Goal: Task Accomplishment & Management: Use online tool/utility

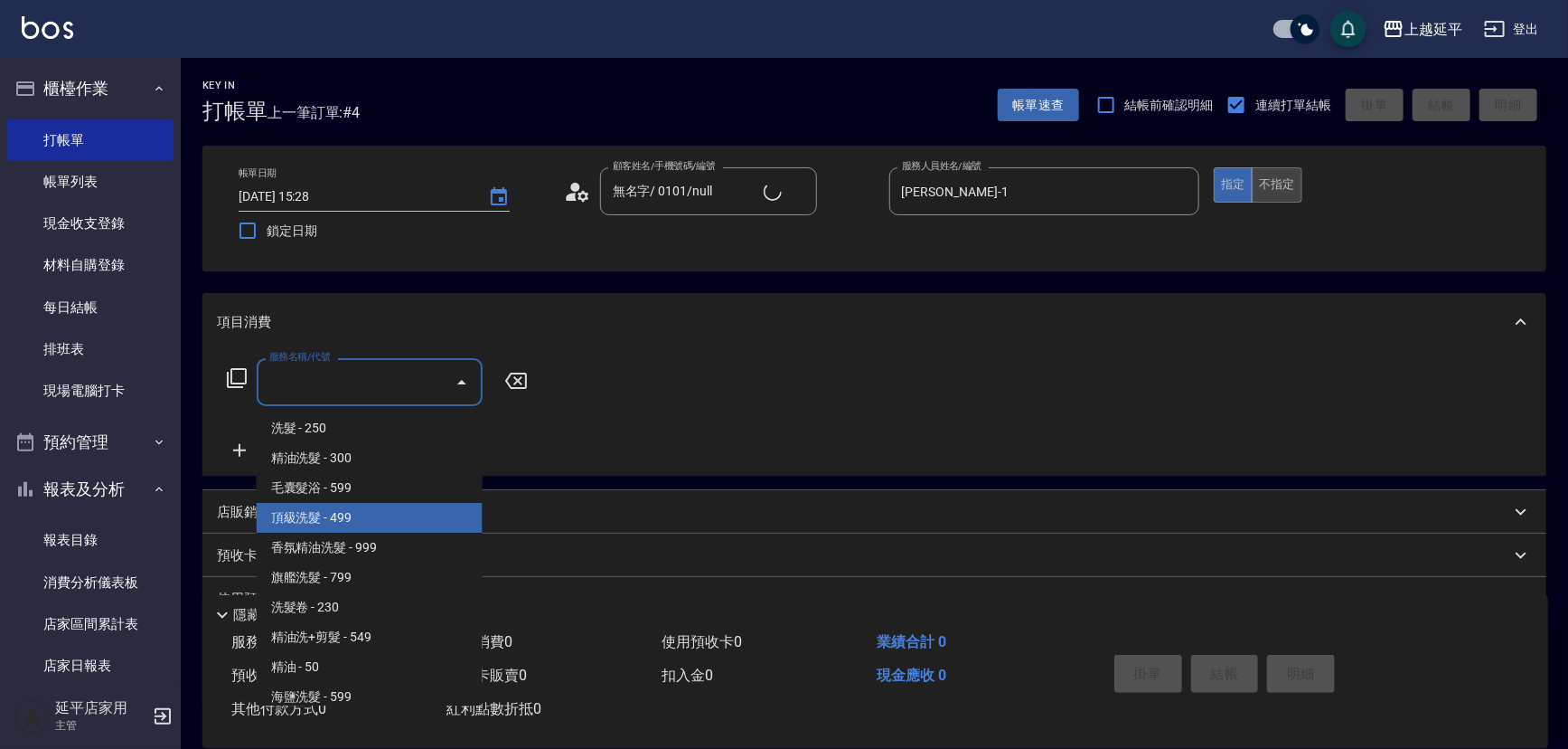
click at [1267, 178] on button "不指定" at bounding box center [1277, 184] width 51 height 35
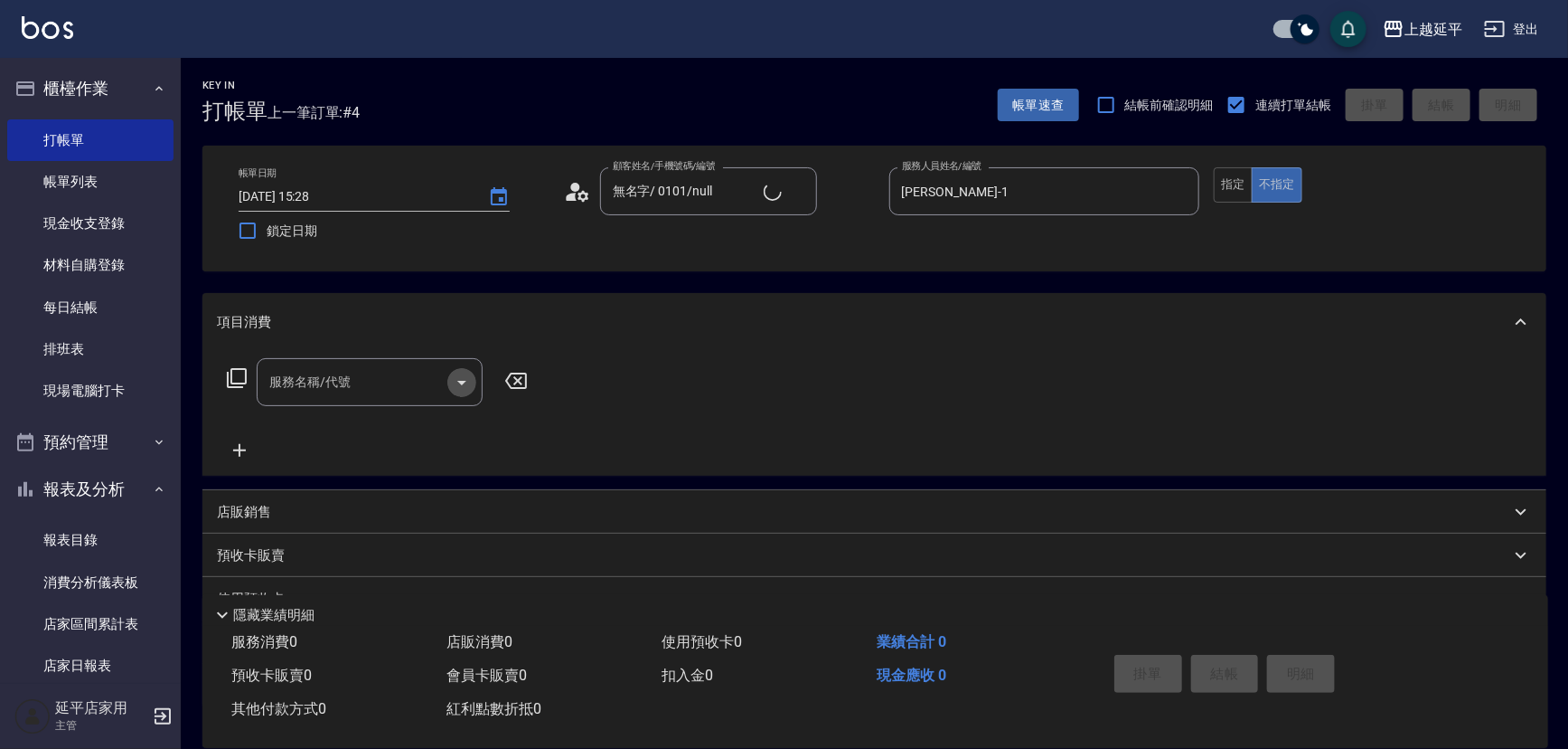
click at [464, 383] on icon "Open" at bounding box center [462, 383] width 22 height 22
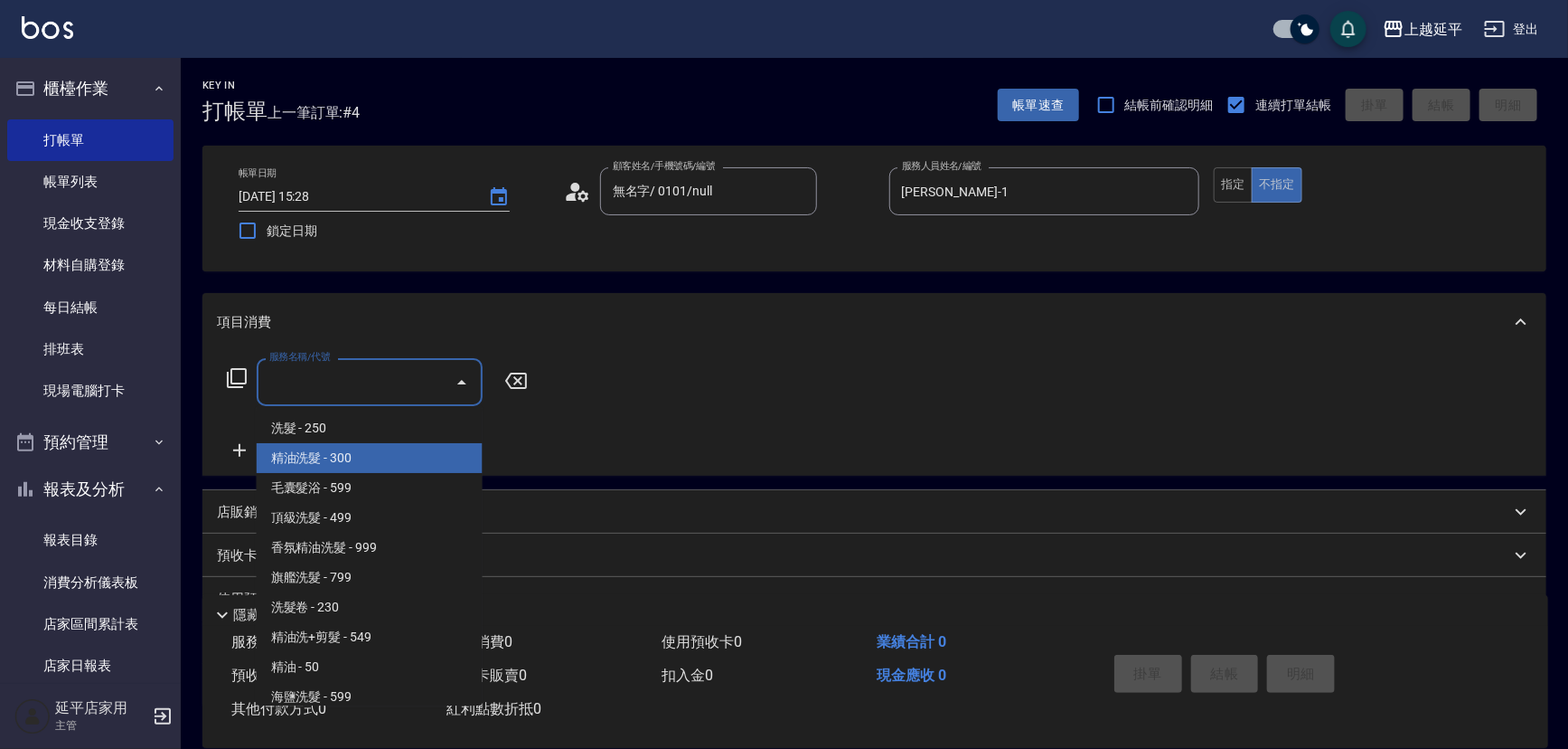
click at [354, 459] on span "精油洗髮 - 300" at bounding box center [369, 459] width 226 height 30
type input "精油洗髮(102)"
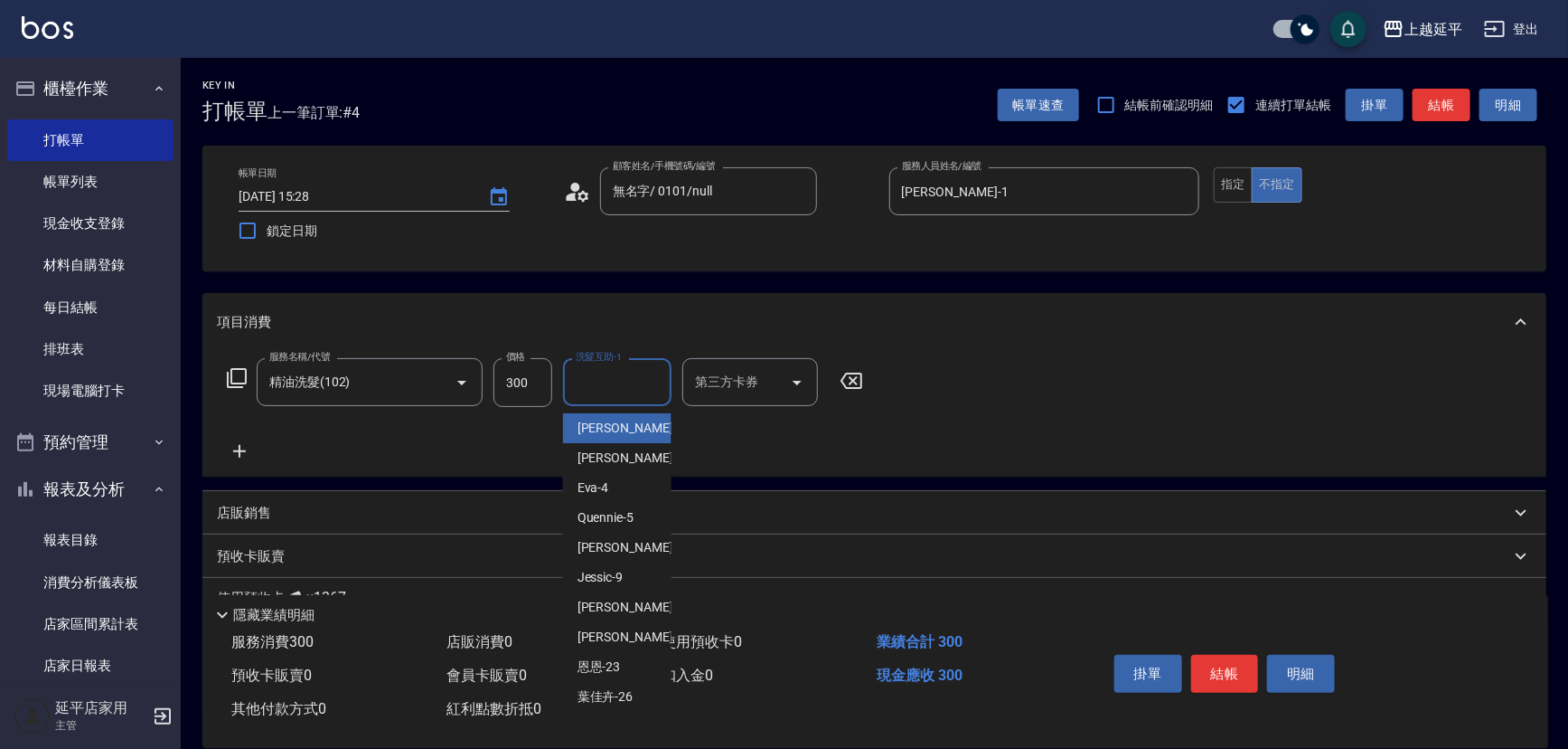
click at [631, 378] on input "洗髮互助-1" at bounding box center [617, 382] width 92 height 32
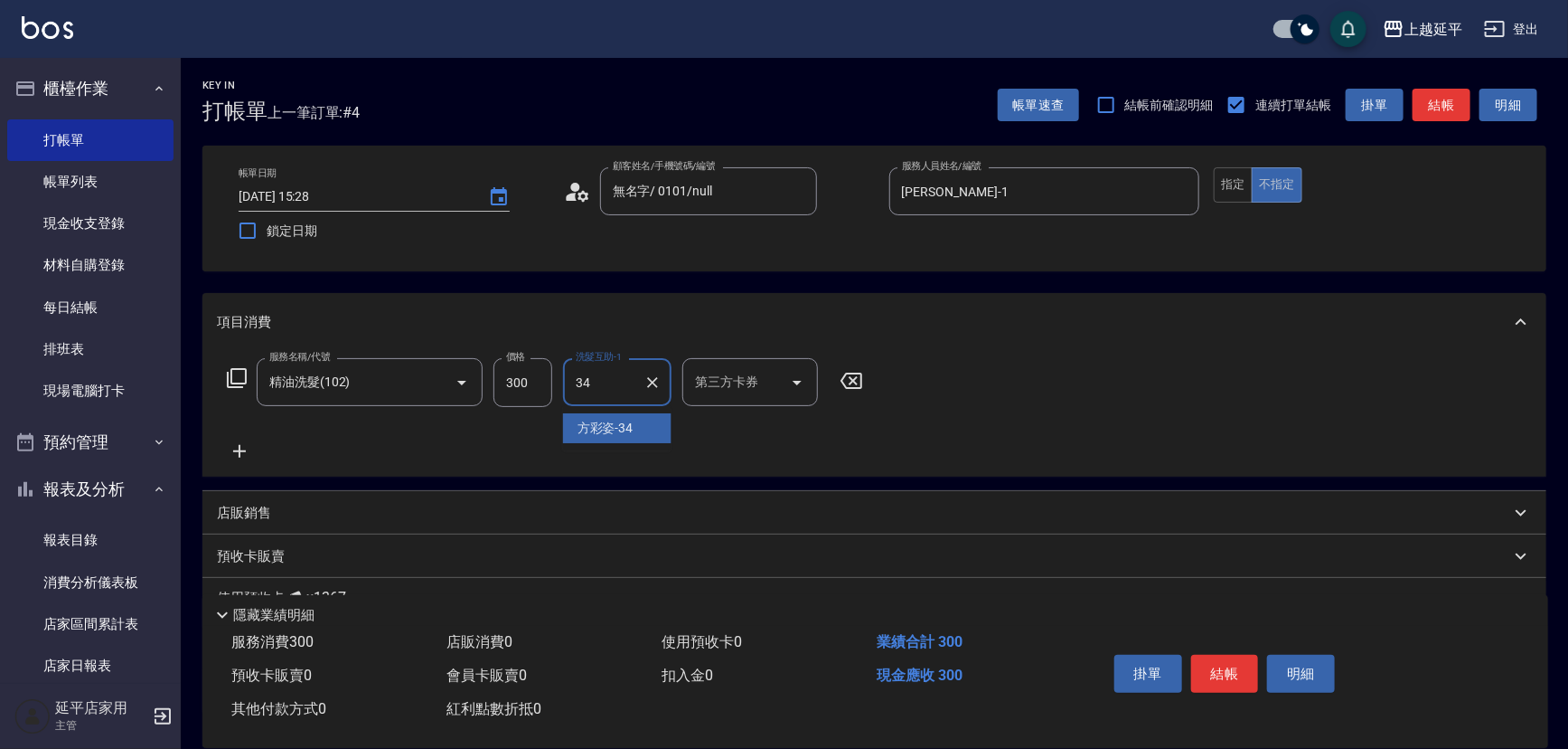
click at [662, 416] on div "[PERSON_NAME]-34" at bounding box center [616, 429] width 108 height 30
type input "方彩姿-34"
click at [1220, 678] on button "結帳" at bounding box center [1225, 673] width 68 height 38
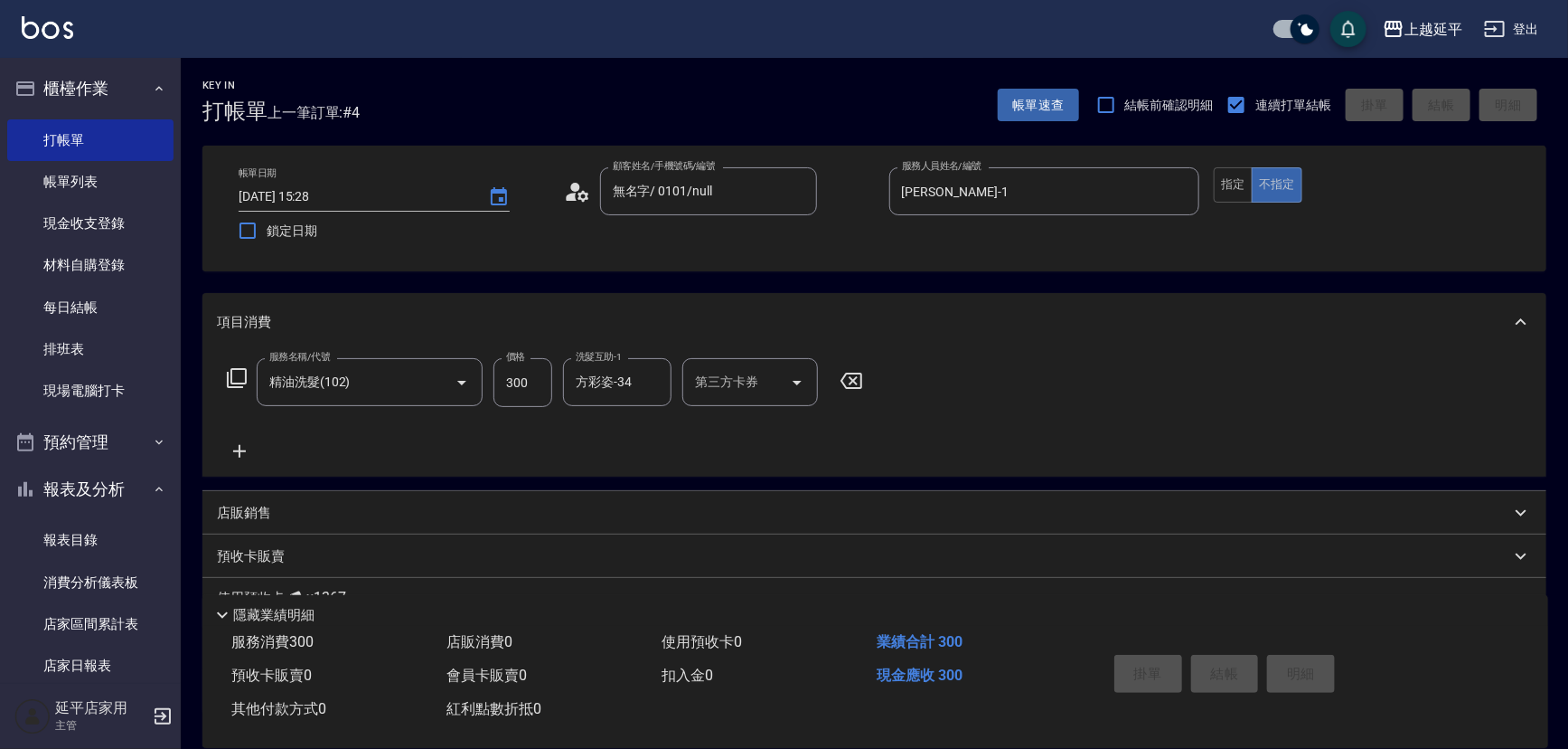
type input "[DATE] 16:12"
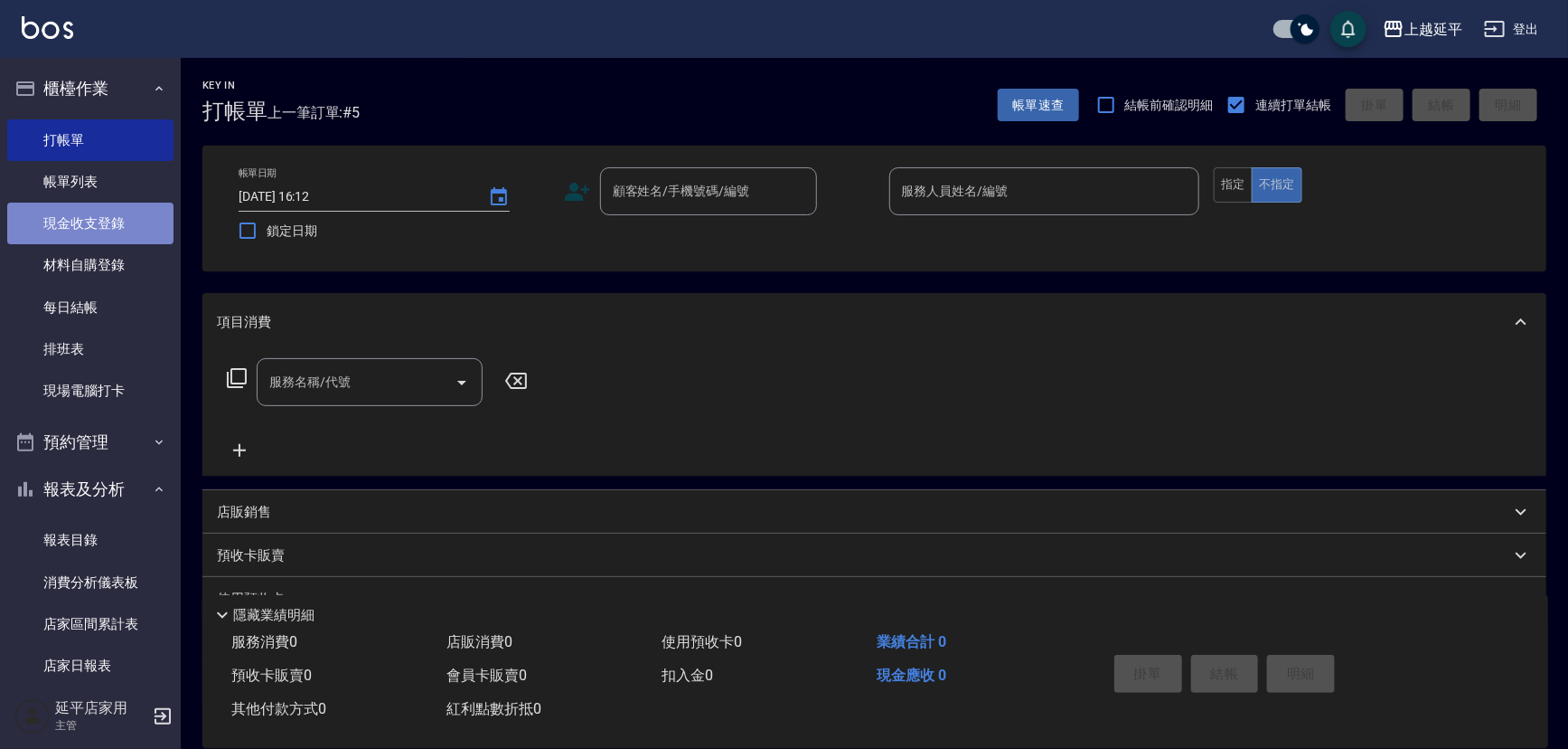
click at [87, 218] on link "現金收支登錄" at bounding box center [89, 224] width 166 height 42
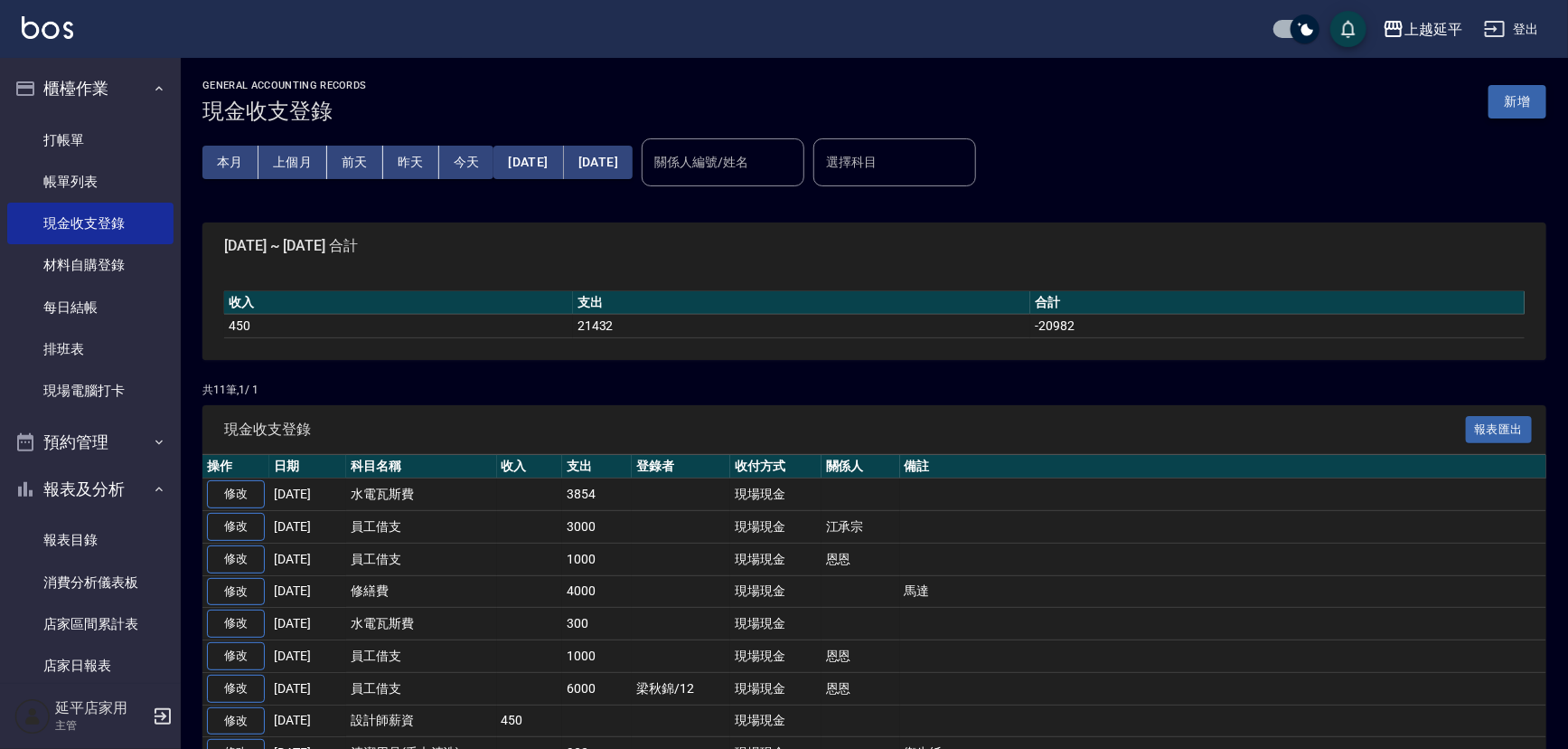
click at [1519, 92] on button "新增" at bounding box center [1517, 101] width 58 height 34
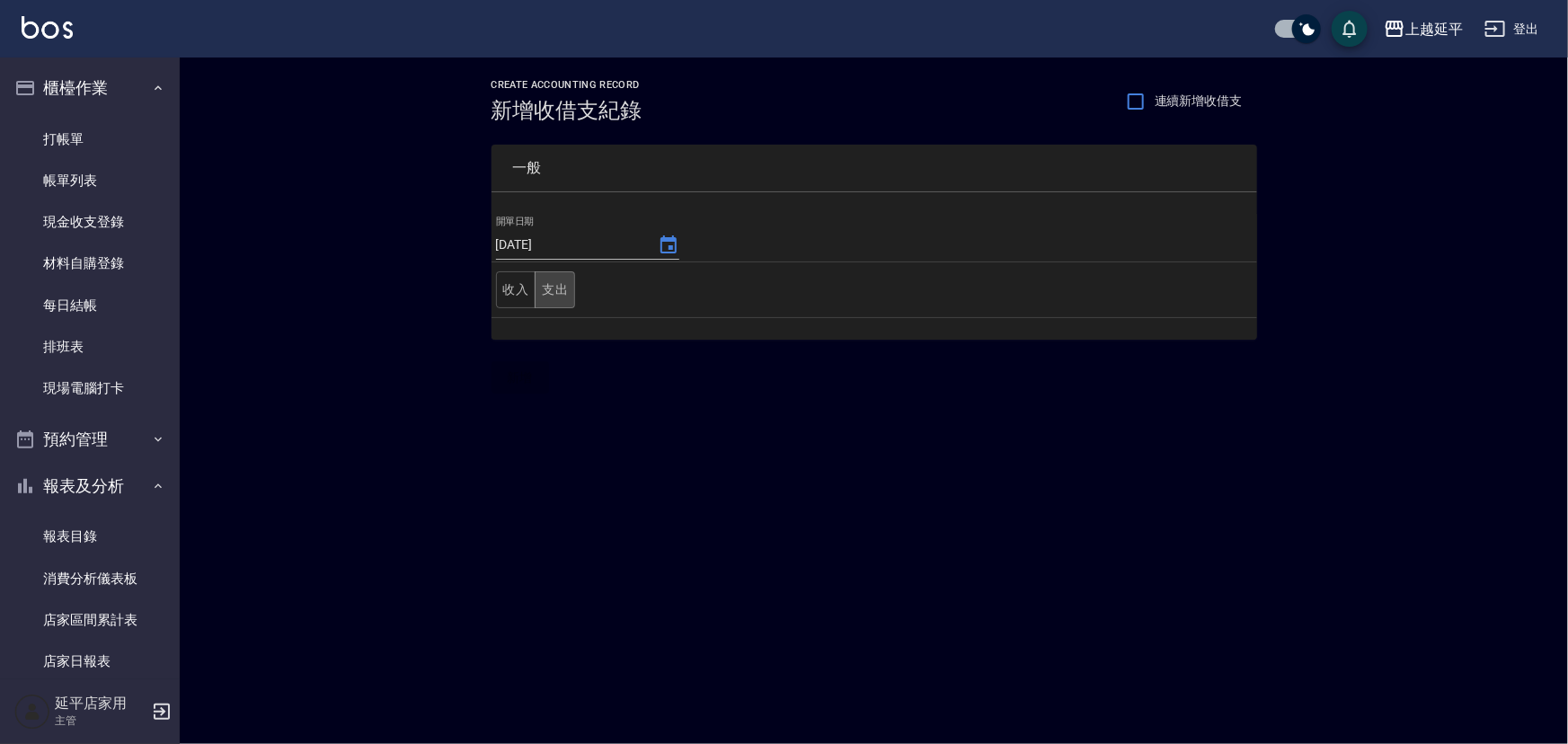
click at [561, 290] on button "支出" at bounding box center [554, 289] width 41 height 37
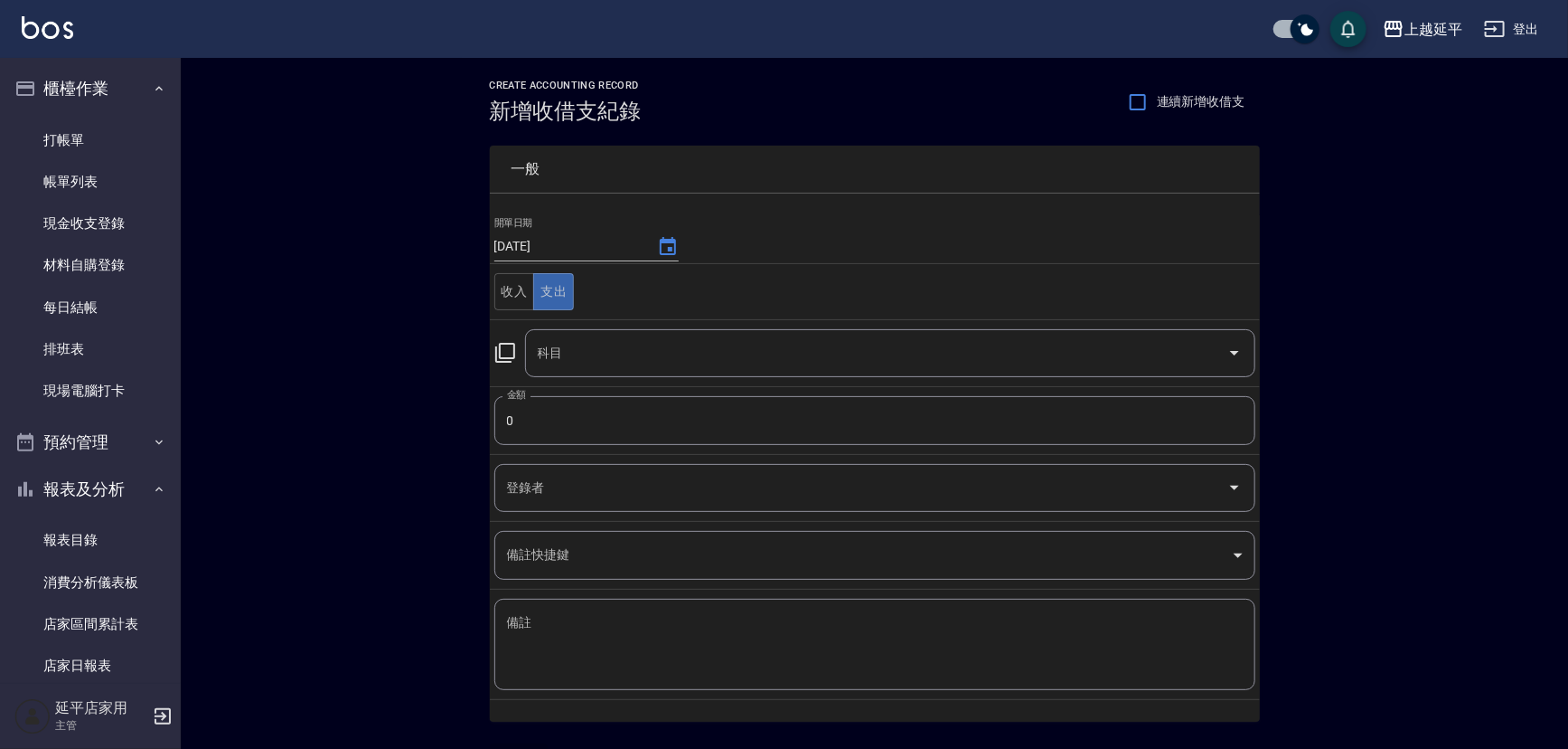
click at [512, 348] on icon at bounding box center [505, 353] width 22 height 22
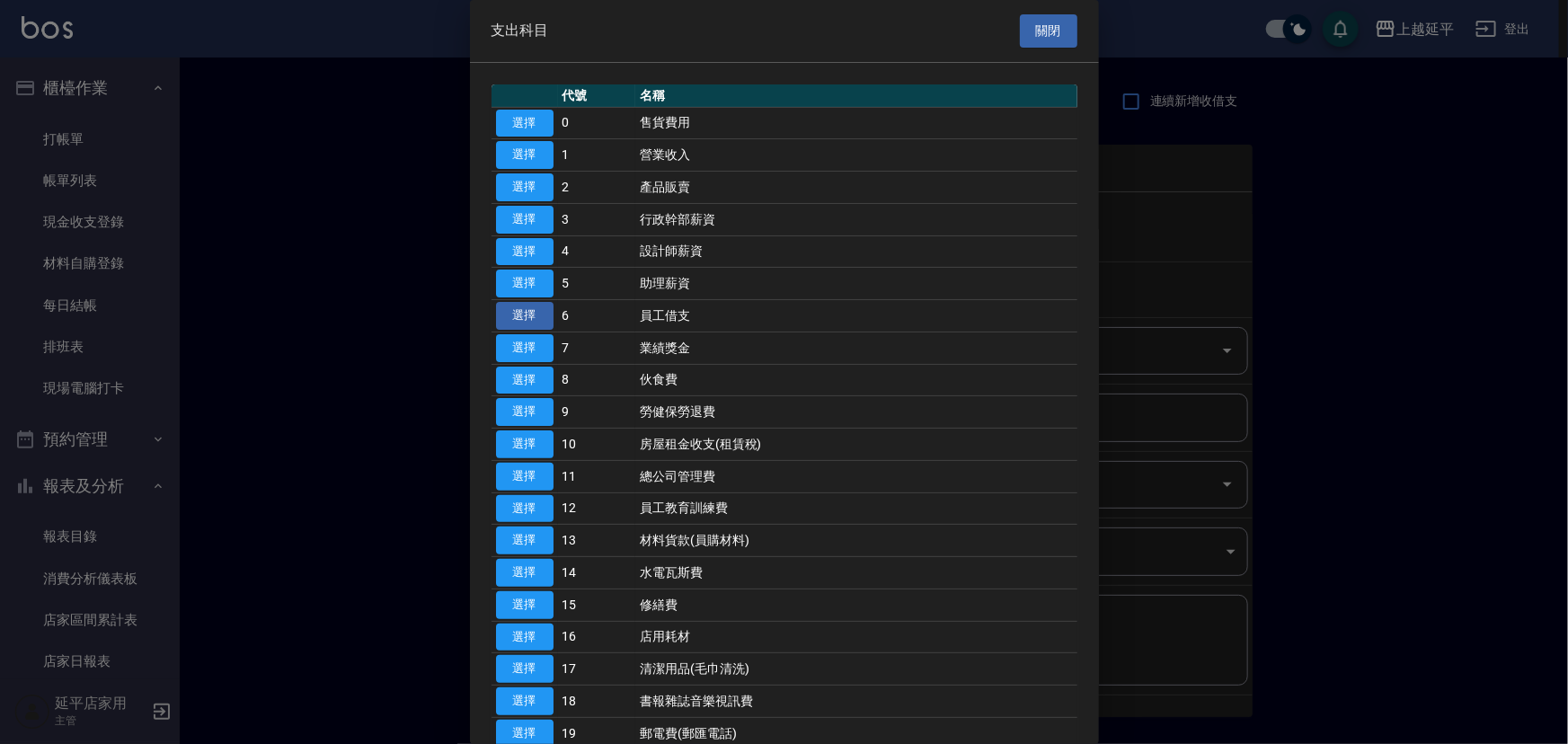
click at [522, 307] on button "選擇" at bounding box center [525, 315] width 57 height 28
type input "6 員工借支"
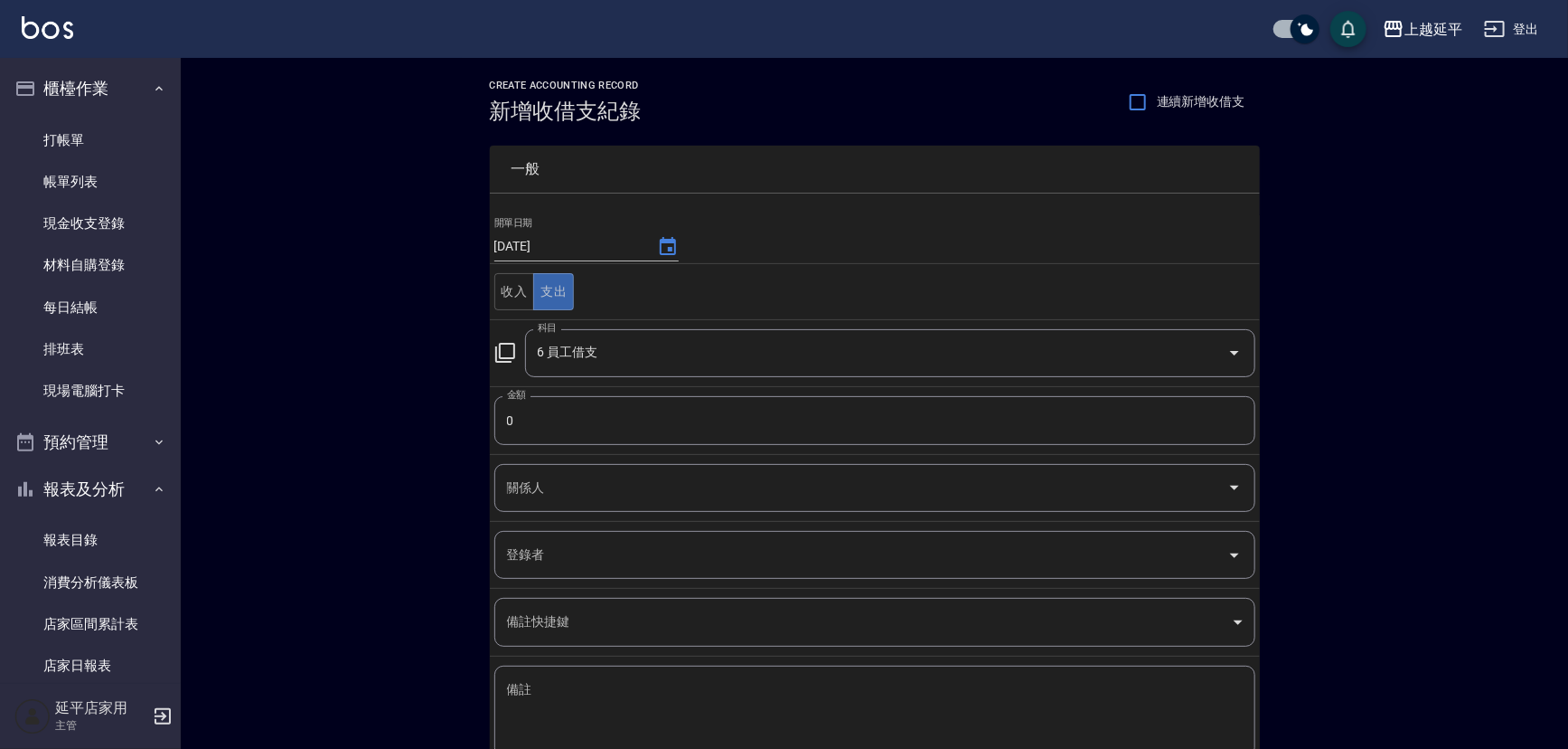
click at [561, 496] on input "關係人" at bounding box center [862, 488] width 718 height 32
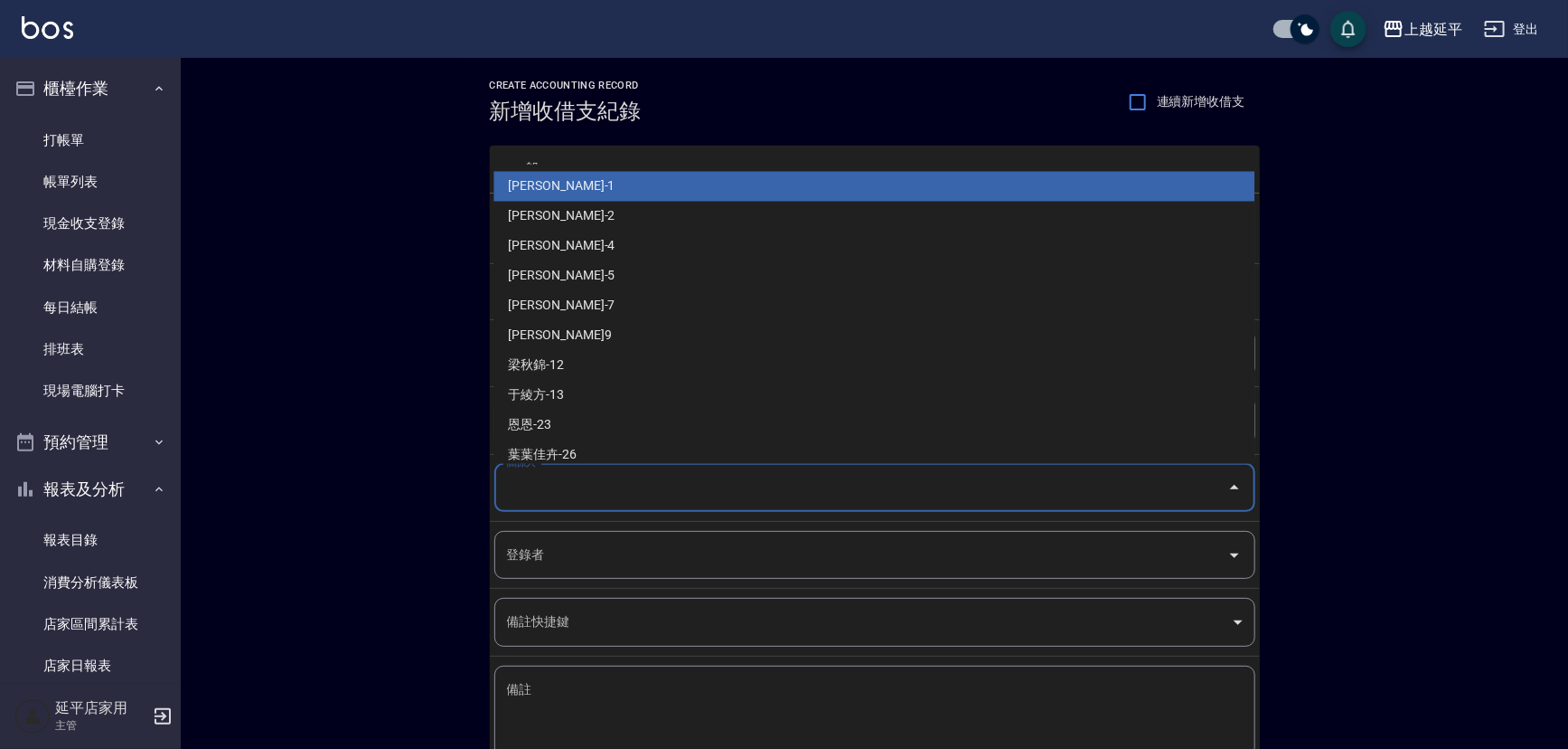
click at [561, 496] on input "關係人" at bounding box center [862, 488] width 718 height 32
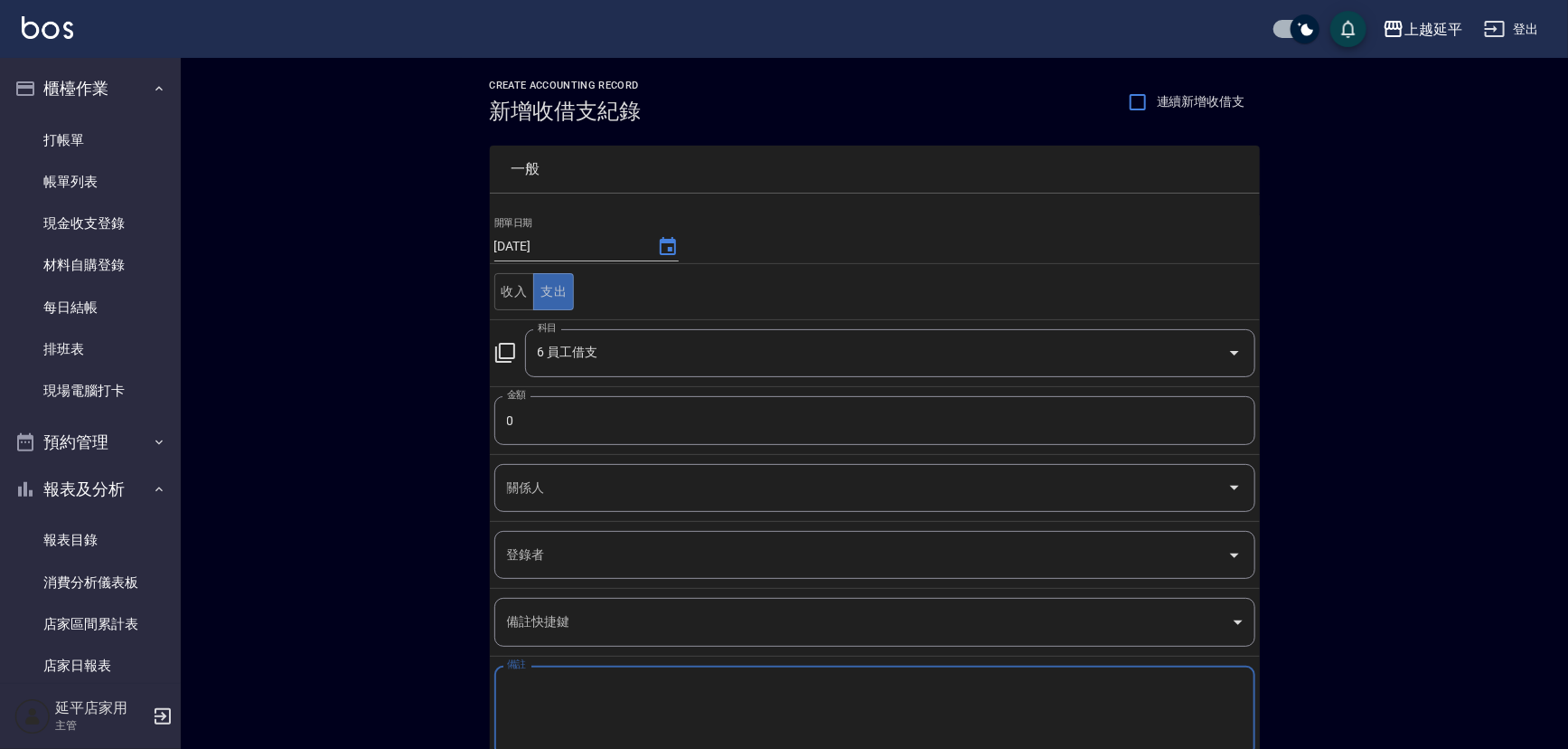
click at [553, 688] on textarea "備註" at bounding box center [875, 712] width 736 height 62
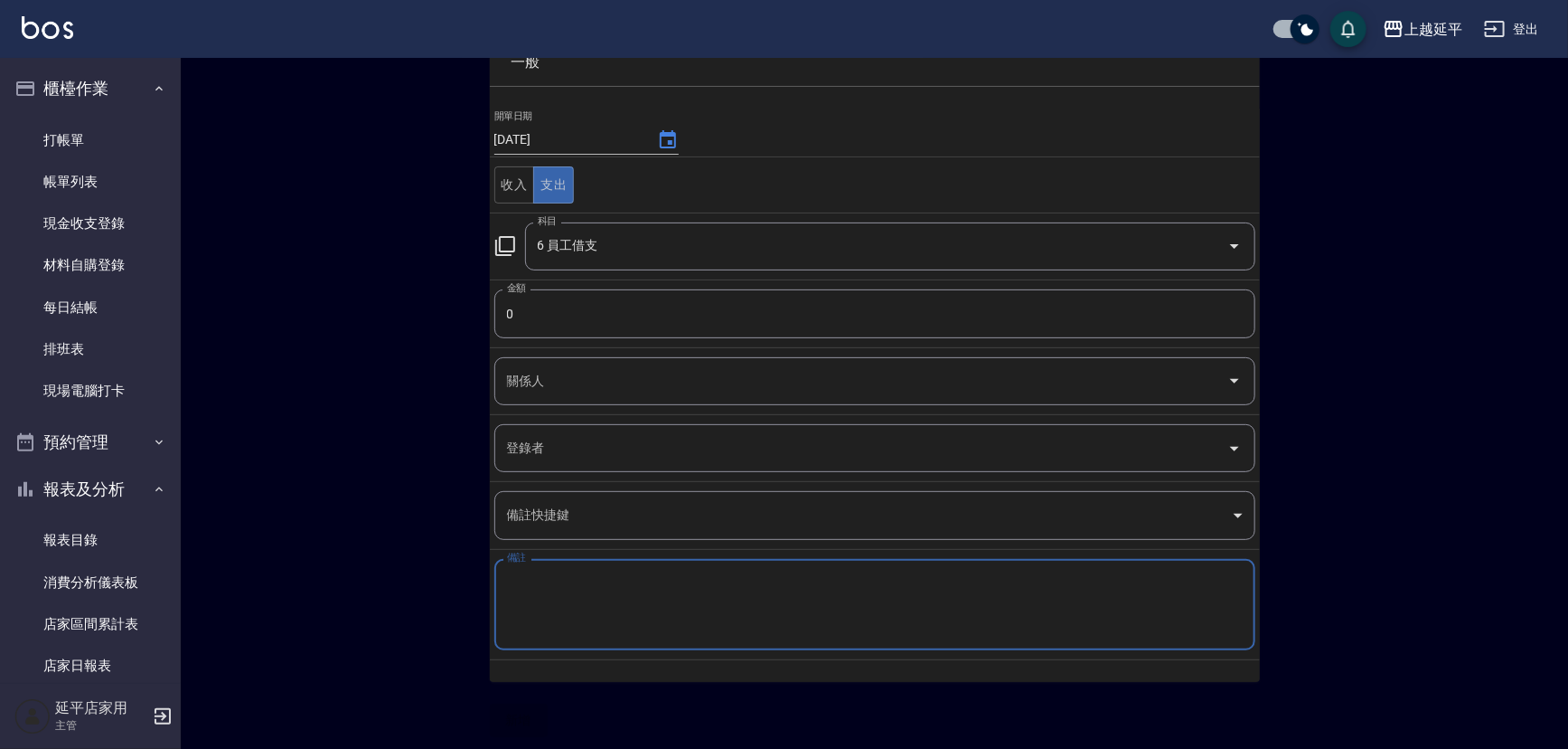
scroll to position [114, 0]
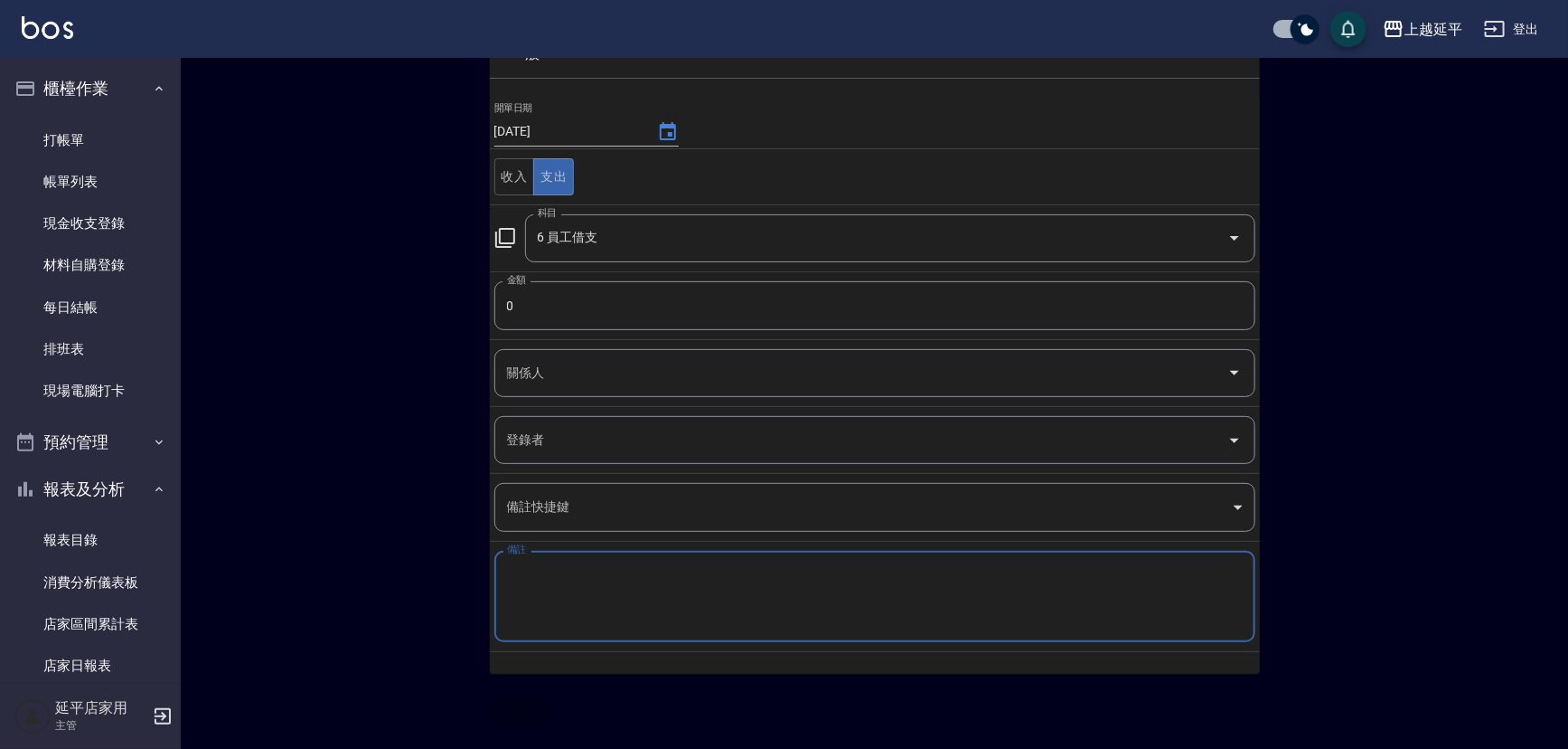
click at [559, 378] on input "關係人" at bounding box center [862, 373] width 718 height 32
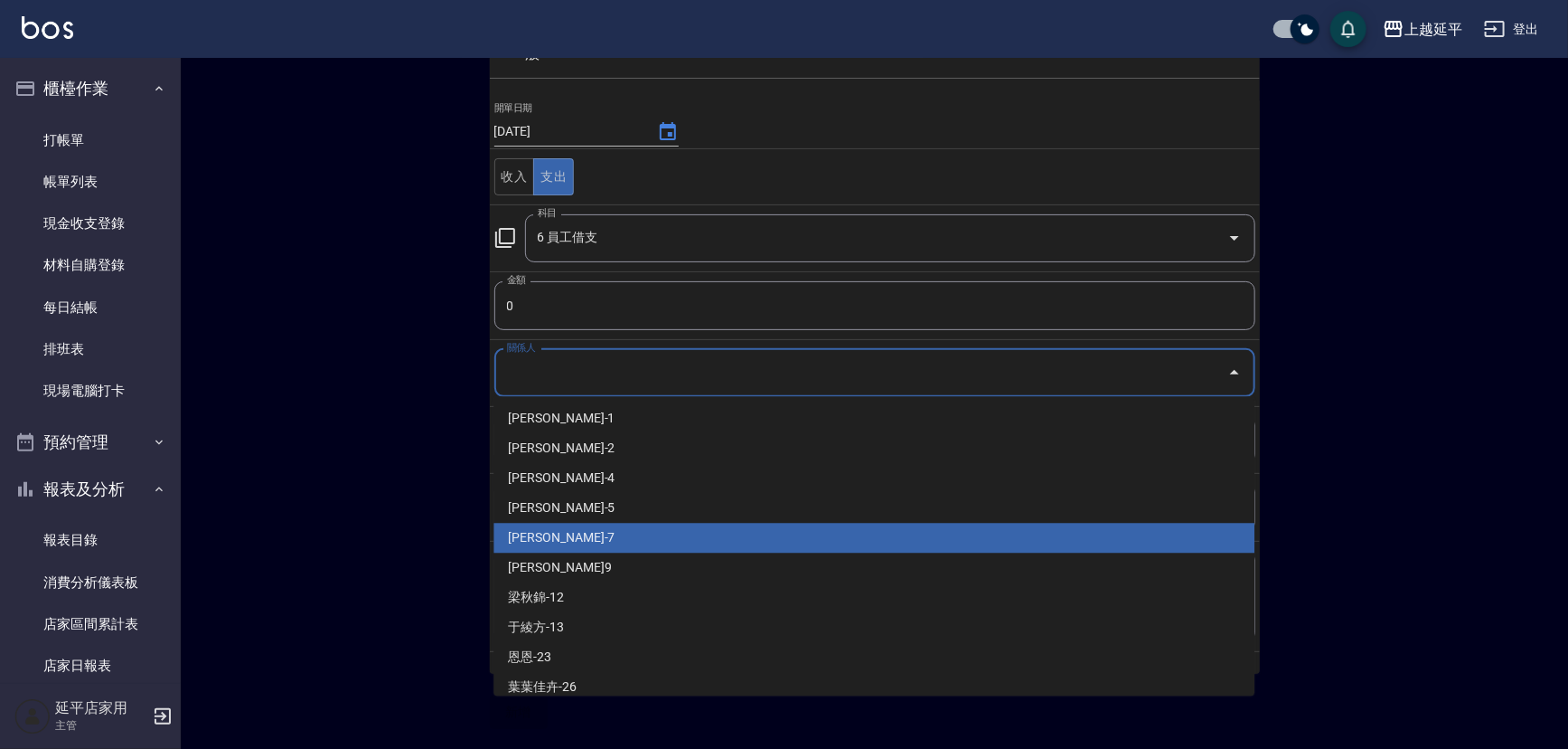
click at [549, 536] on li "[PERSON_NAME]-7" at bounding box center [874, 538] width 762 height 30
type input "[PERSON_NAME]-7"
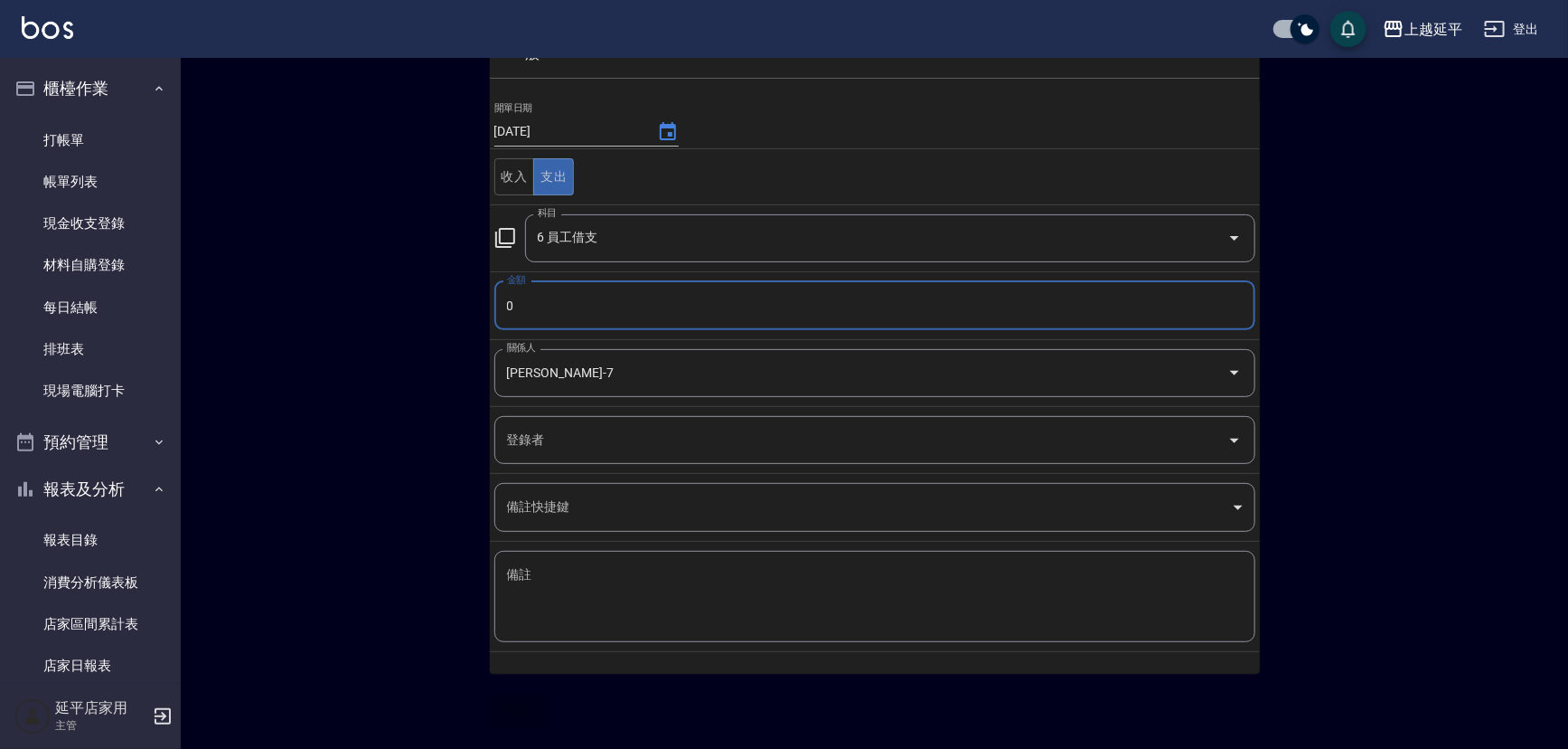
click at [534, 299] on input "0" at bounding box center [875, 305] width 762 height 49
type input "5000"
click at [523, 718] on button "新增" at bounding box center [519, 712] width 58 height 34
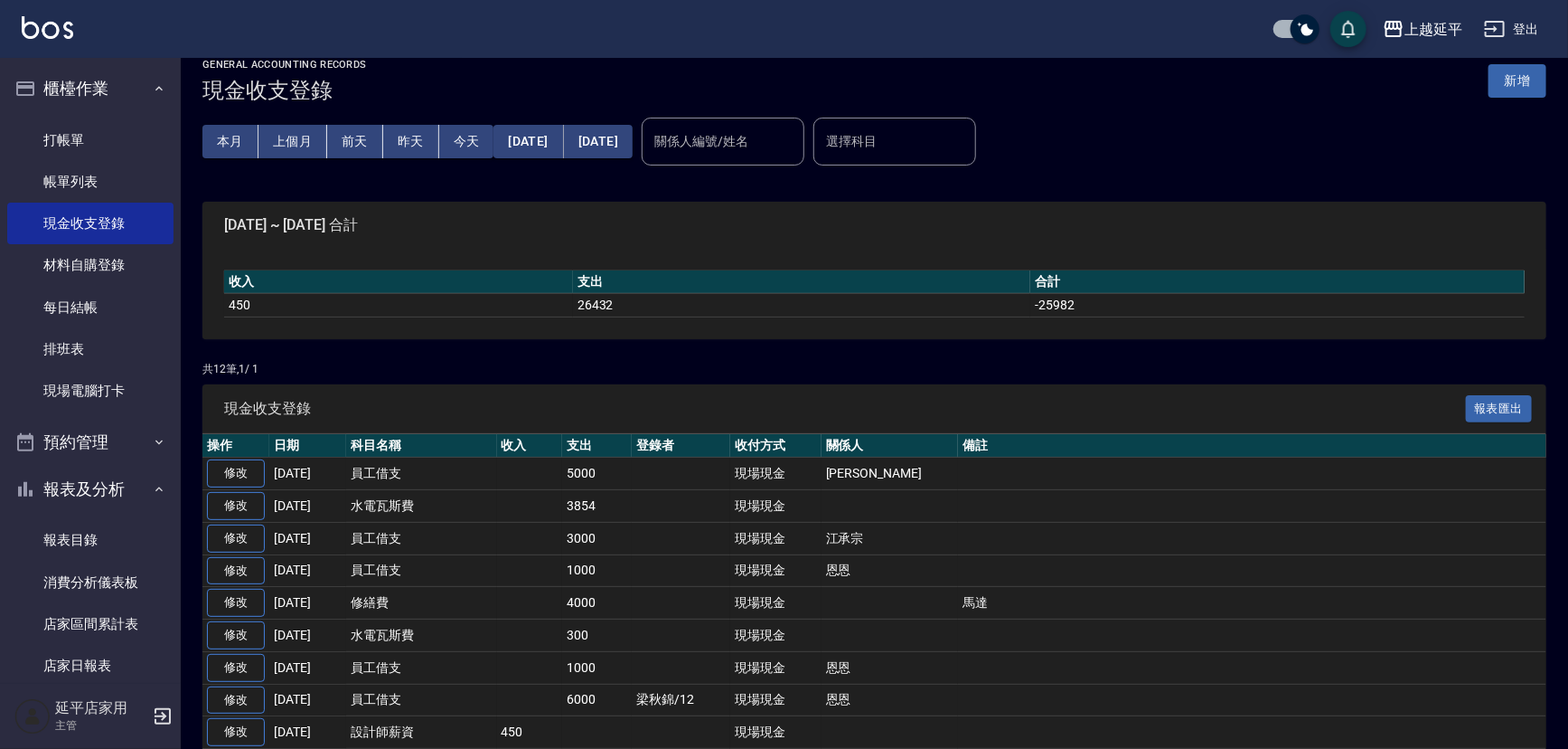
scroll to position [19, 0]
